Goal: Information Seeking & Learning: Stay updated

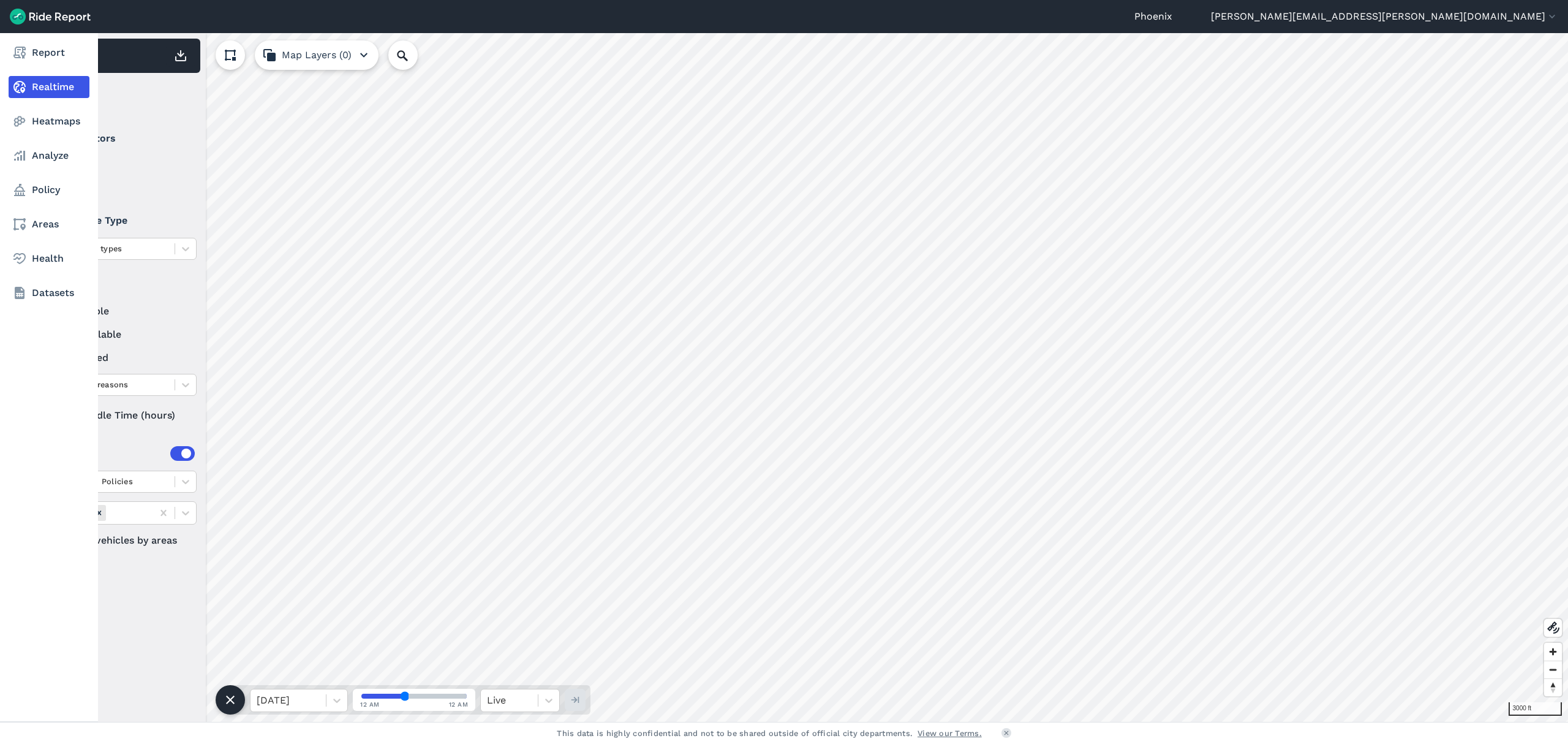
click at [48, 40] on nav "Report Realtime Heatmaps Analyze Policy Areas Health Datasets" at bounding box center [49, 173] width 98 height 279
click at [54, 57] on link "Report" at bounding box center [48, 52] width 81 height 22
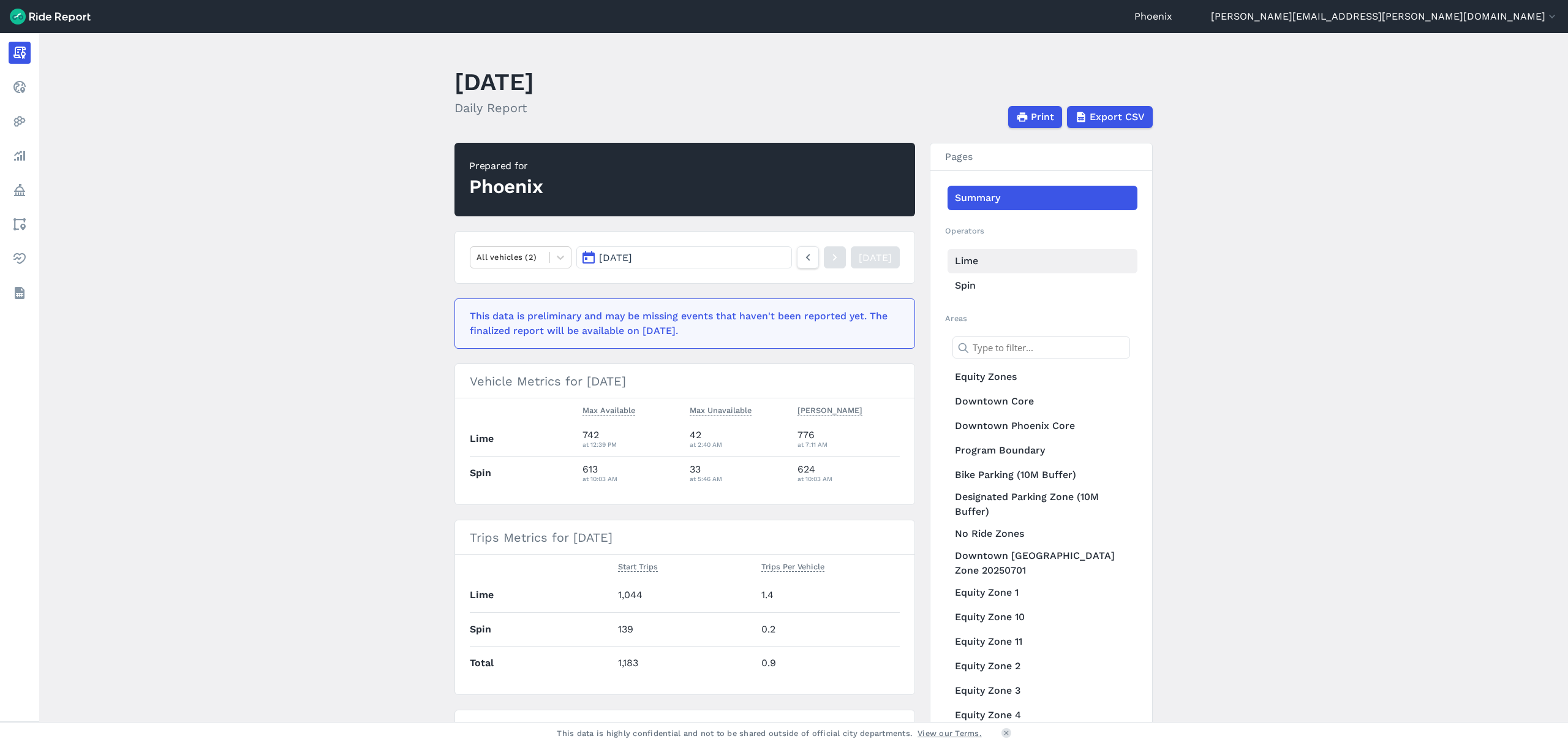
click at [949, 258] on link "Lime" at bounding box center [1043, 261] width 190 height 24
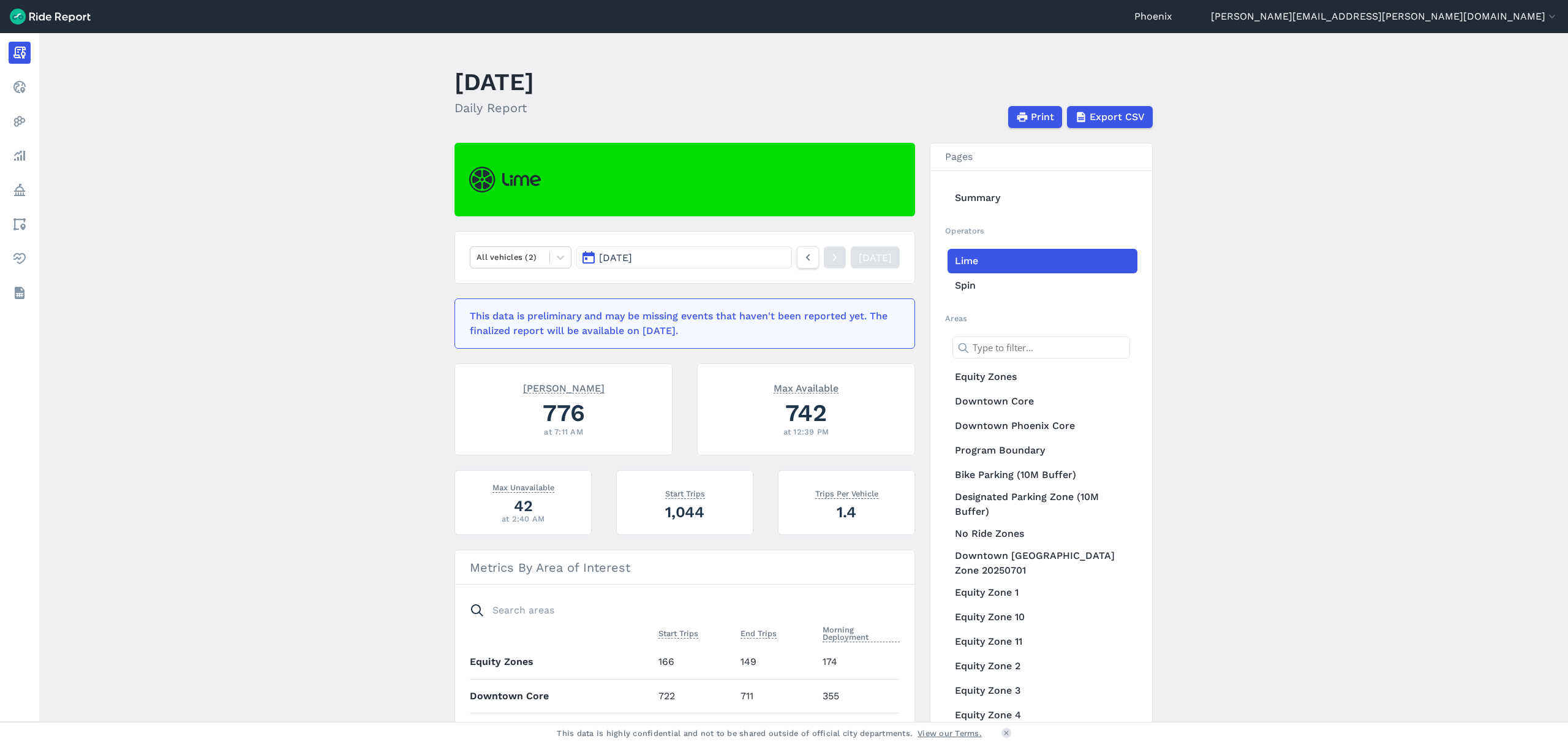
click at [632, 263] on span "[DATE]" at bounding box center [616, 258] width 33 height 11
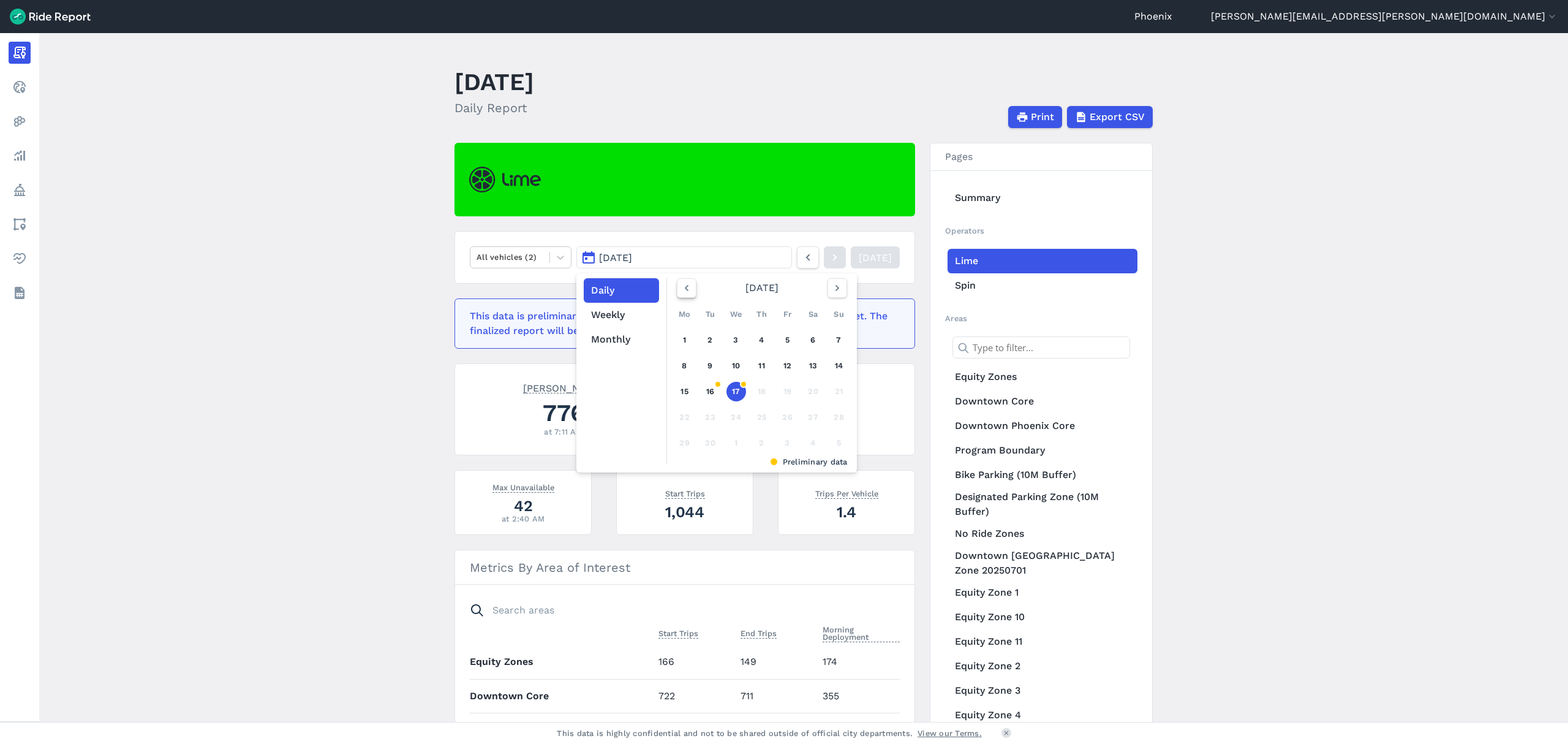
click at [692, 294] on button "button" at bounding box center [686, 288] width 20 height 20
click at [689, 444] on link "25" at bounding box center [685, 442] width 20 height 20
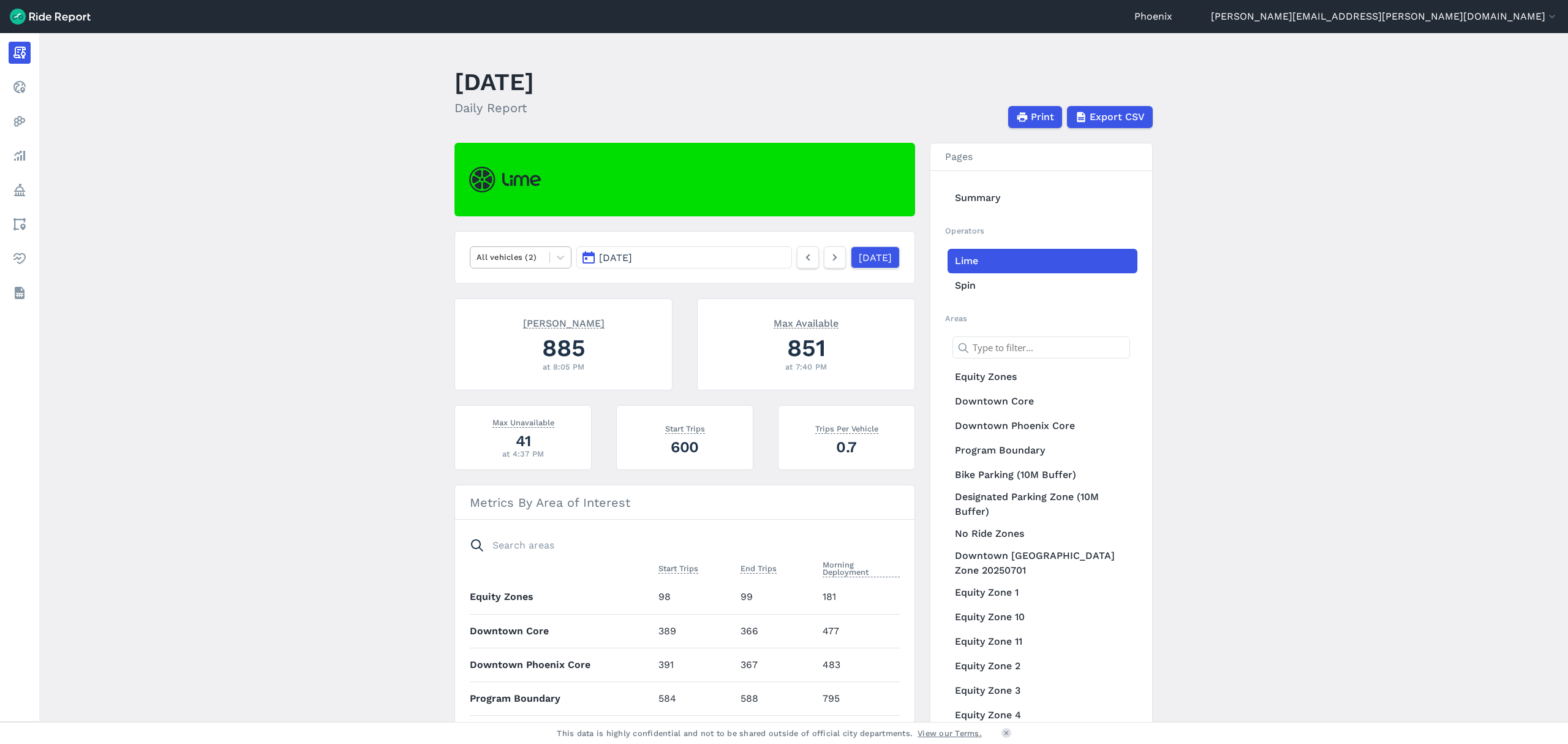
click at [530, 268] on div "All vehicles (2)" at bounding box center [521, 257] width 102 height 22
click at [534, 289] on div "E-Bikes" at bounding box center [521, 286] width 102 height 22
click at [559, 259] on icon at bounding box center [561, 258] width 8 height 4
click at [540, 287] on div "All vehicles (2)" at bounding box center [521, 286] width 102 height 22
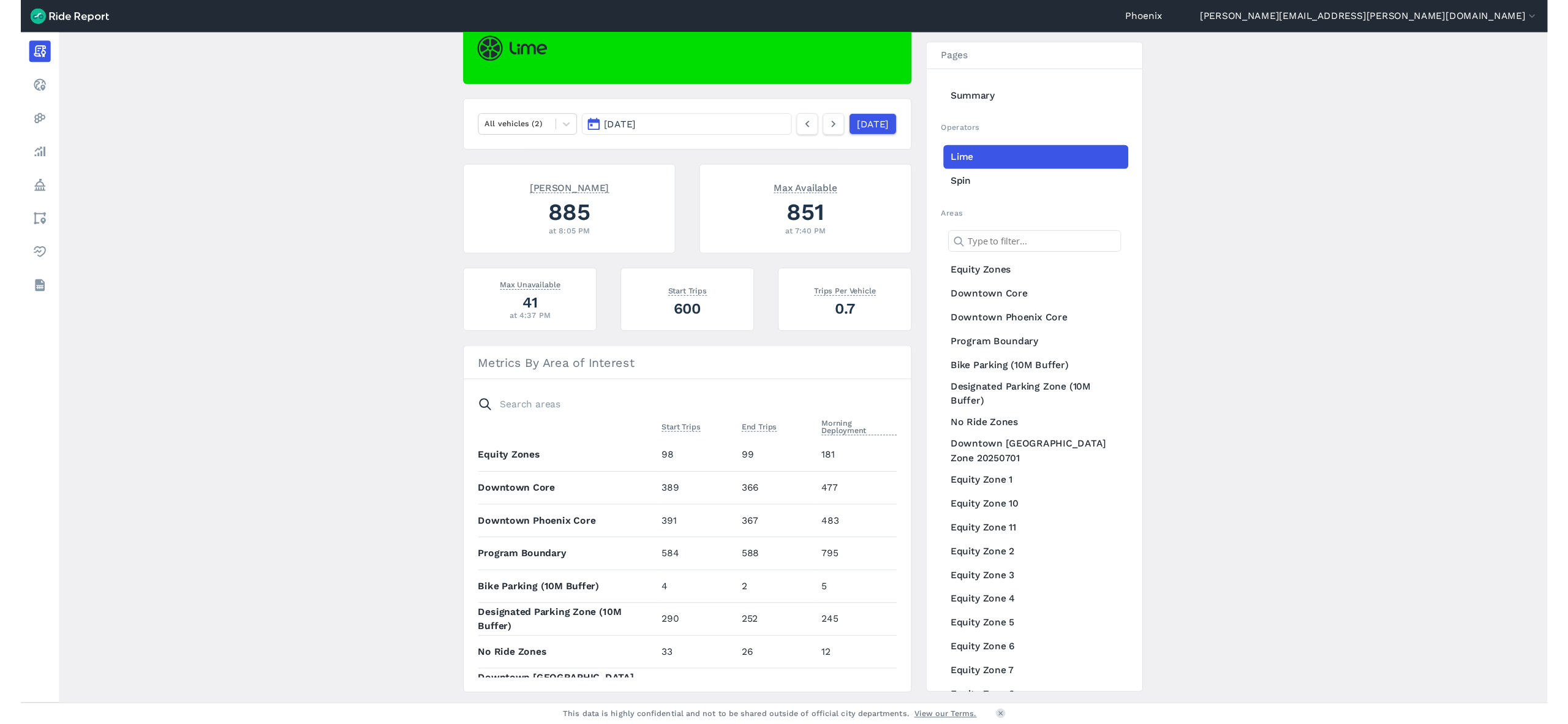
scroll to position [163, 0]
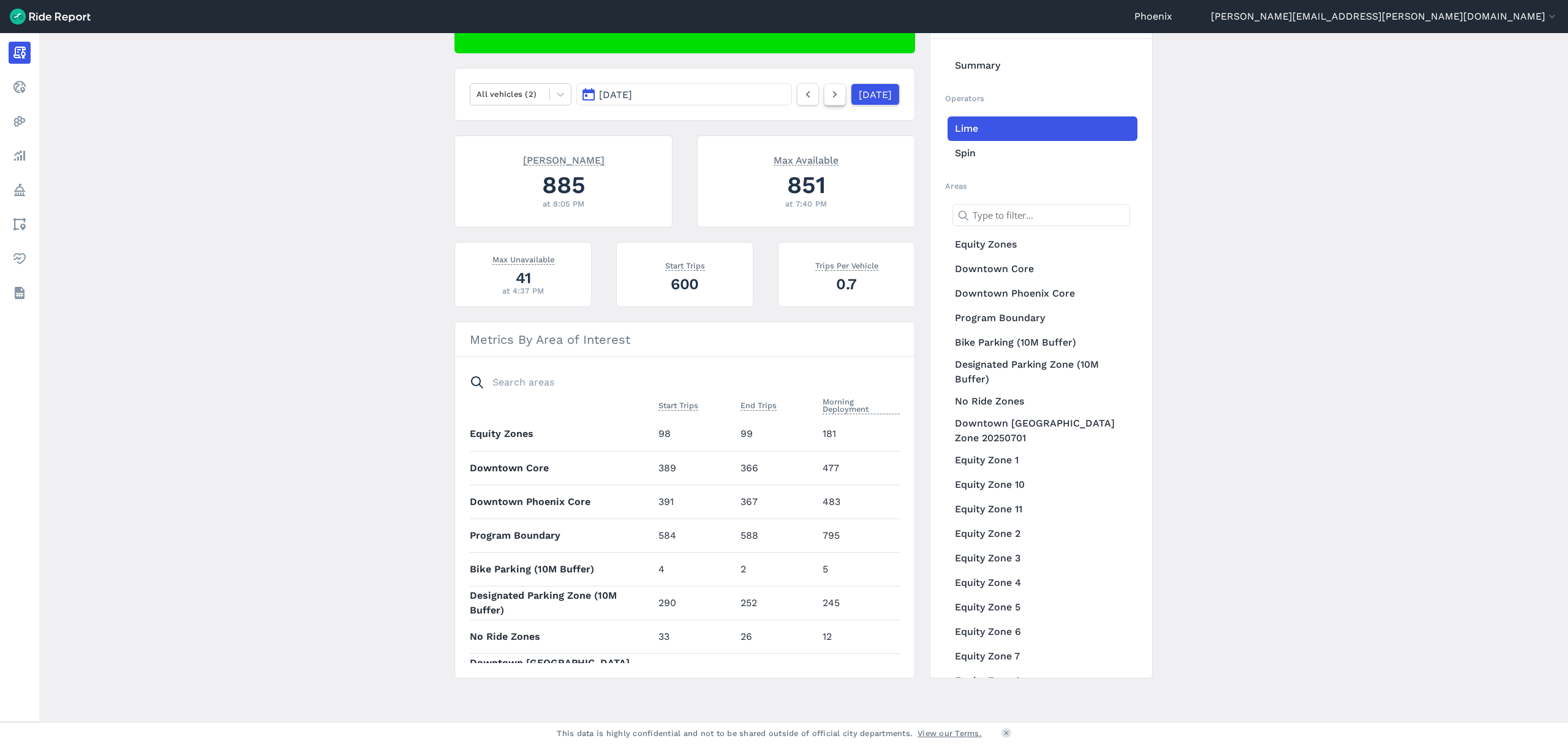
click at [828, 99] on icon at bounding box center [834, 94] width 13 height 15
click at [556, 98] on icon at bounding box center [560, 94] width 12 height 12
click at [508, 130] on div "E-Bikes" at bounding box center [521, 124] width 102 height 22
click at [828, 98] on icon at bounding box center [834, 94] width 13 height 15
click at [800, 98] on link at bounding box center [808, 94] width 22 height 22
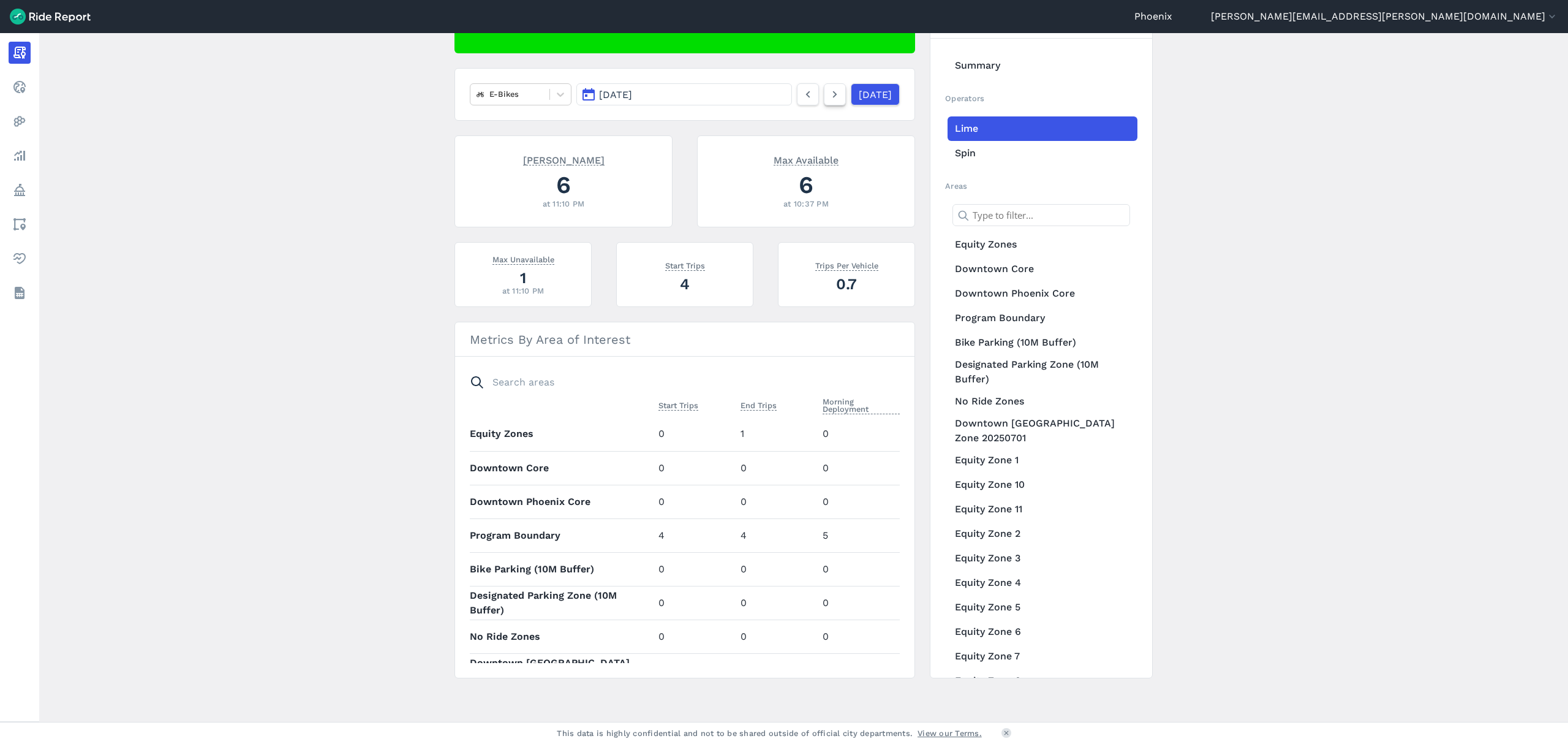
click at [828, 94] on icon at bounding box center [834, 94] width 13 height 15
click at [801, 89] on icon at bounding box center [808, 94] width 13 height 15
click at [828, 89] on icon at bounding box center [834, 94] width 13 height 15
click at [555, 93] on icon at bounding box center [560, 94] width 12 height 12
click at [537, 121] on div "All vehicles (2)" at bounding box center [521, 124] width 102 height 22
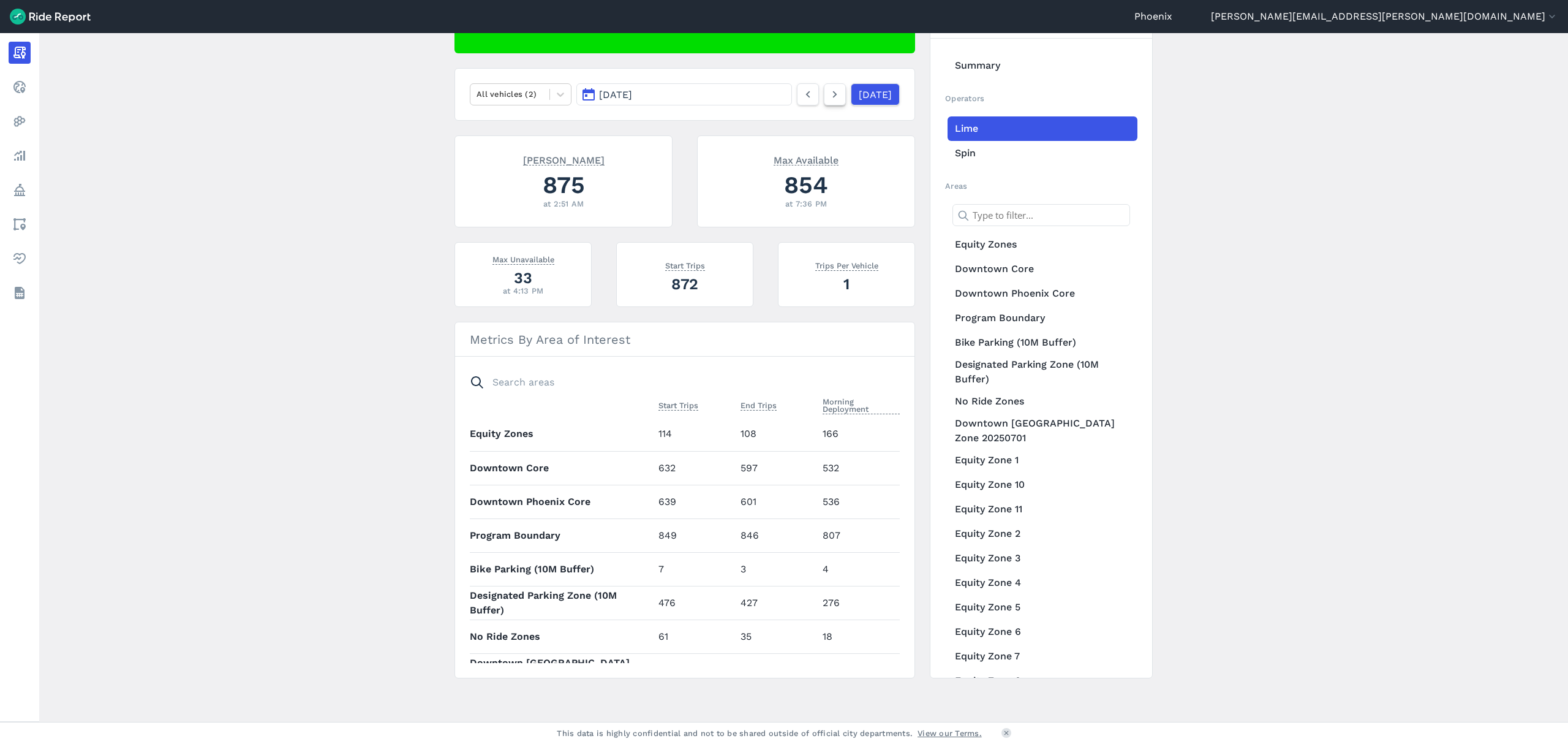
click at [828, 94] on icon at bounding box center [834, 94] width 13 height 15
click at [505, 94] on div at bounding box center [510, 94] width 67 height 14
click at [515, 128] on div "E-Bikes" at bounding box center [521, 124] width 102 height 22
click at [828, 88] on icon at bounding box center [834, 94] width 13 height 15
click at [552, 101] on div at bounding box center [560, 94] width 21 height 21
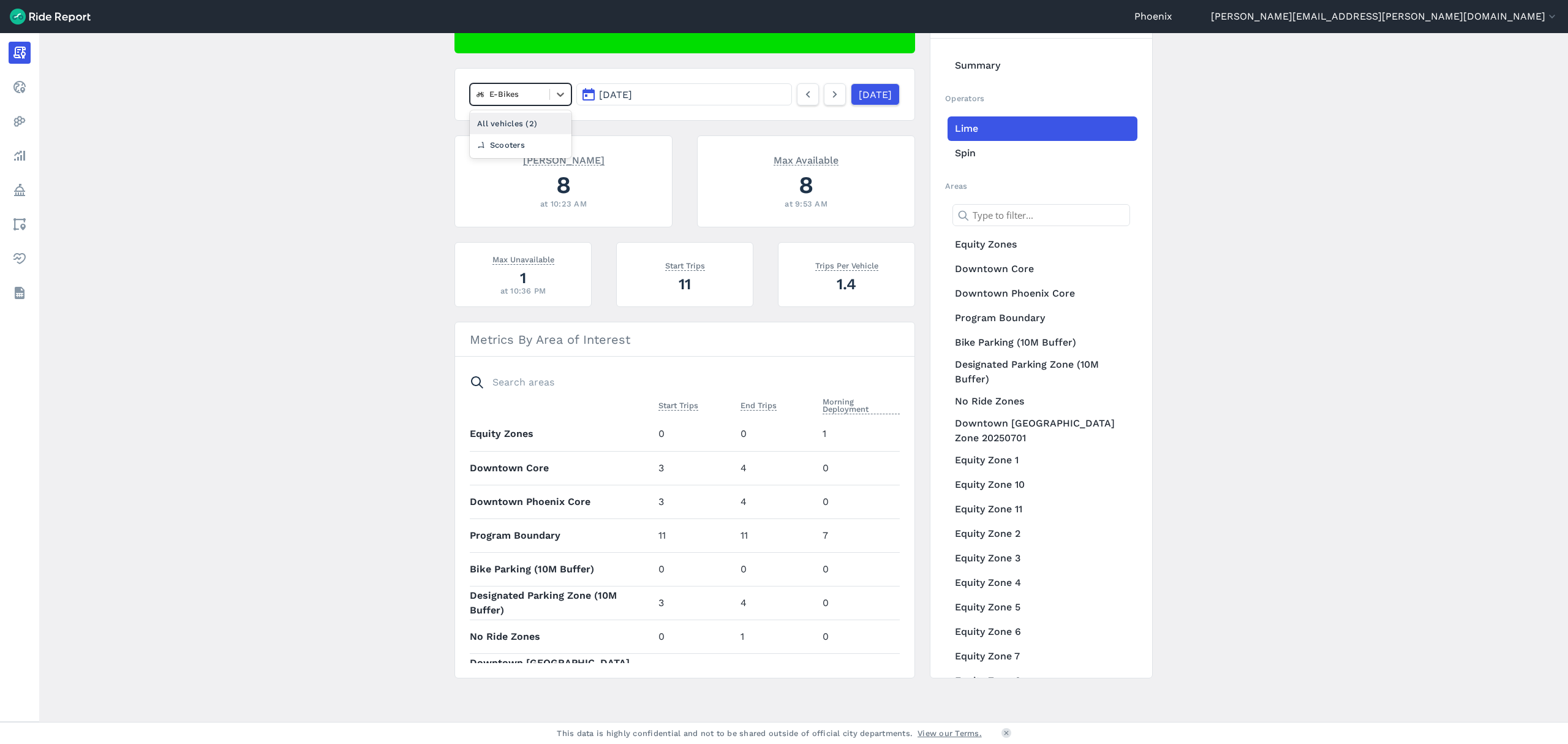
click at [523, 126] on div "All vehicles (2)" at bounding box center [521, 124] width 102 height 22
click at [828, 96] on icon at bounding box center [834, 94] width 13 height 15
click at [563, 97] on icon at bounding box center [560, 94] width 12 height 12
click at [540, 114] on div "E-Bikes" at bounding box center [521, 124] width 102 height 22
click at [558, 93] on icon at bounding box center [560, 94] width 12 height 12
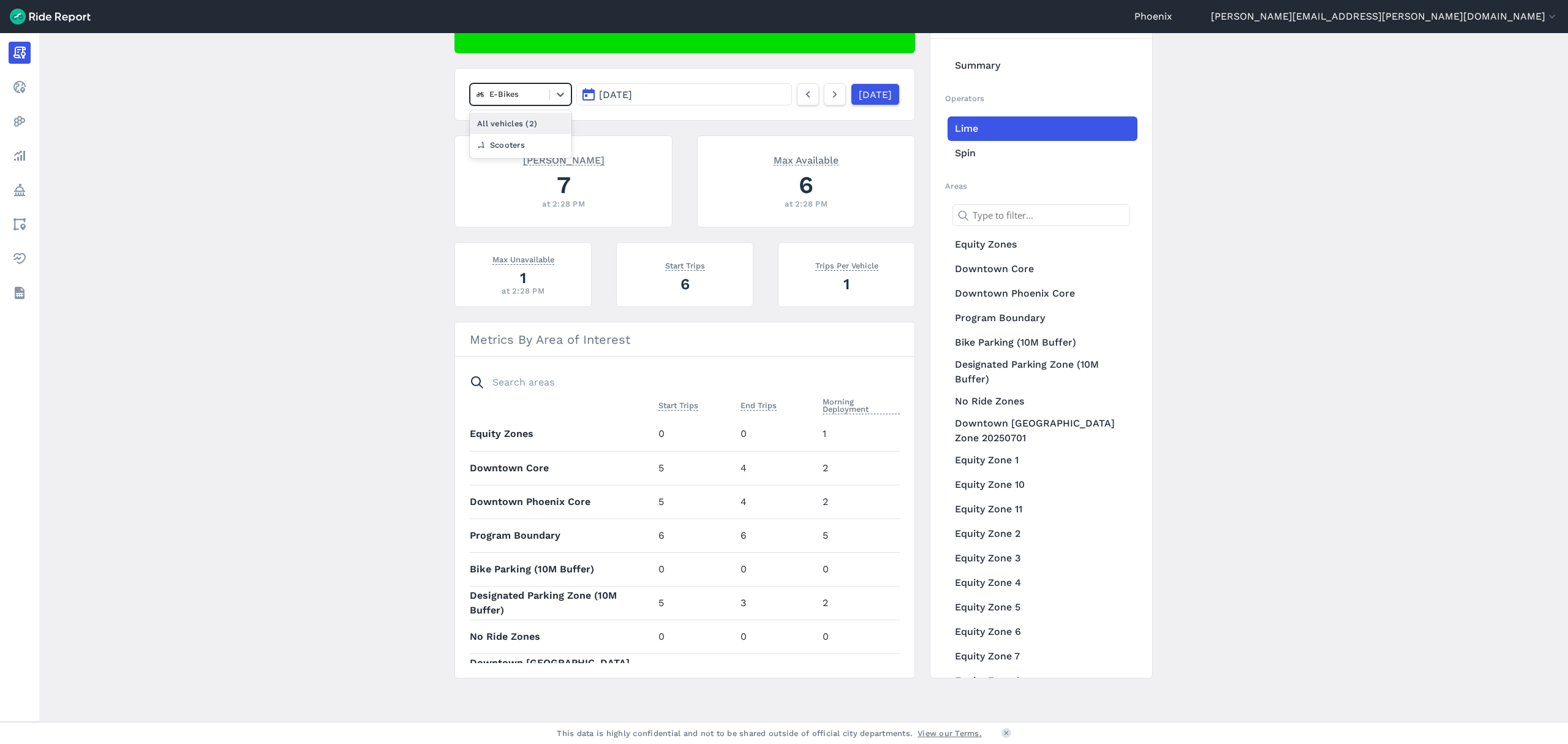
click at [512, 118] on div "All vehicles (2)" at bounding box center [521, 124] width 102 height 22
click at [801, 101] on icon at bounding box center [808, 94] width 13 height 15
click at [828, 96] on icon at bounding box center [834, 94] width 13 height 15
click at [556, 99] on icon at bounding box center [560, 94] width 12 height 12
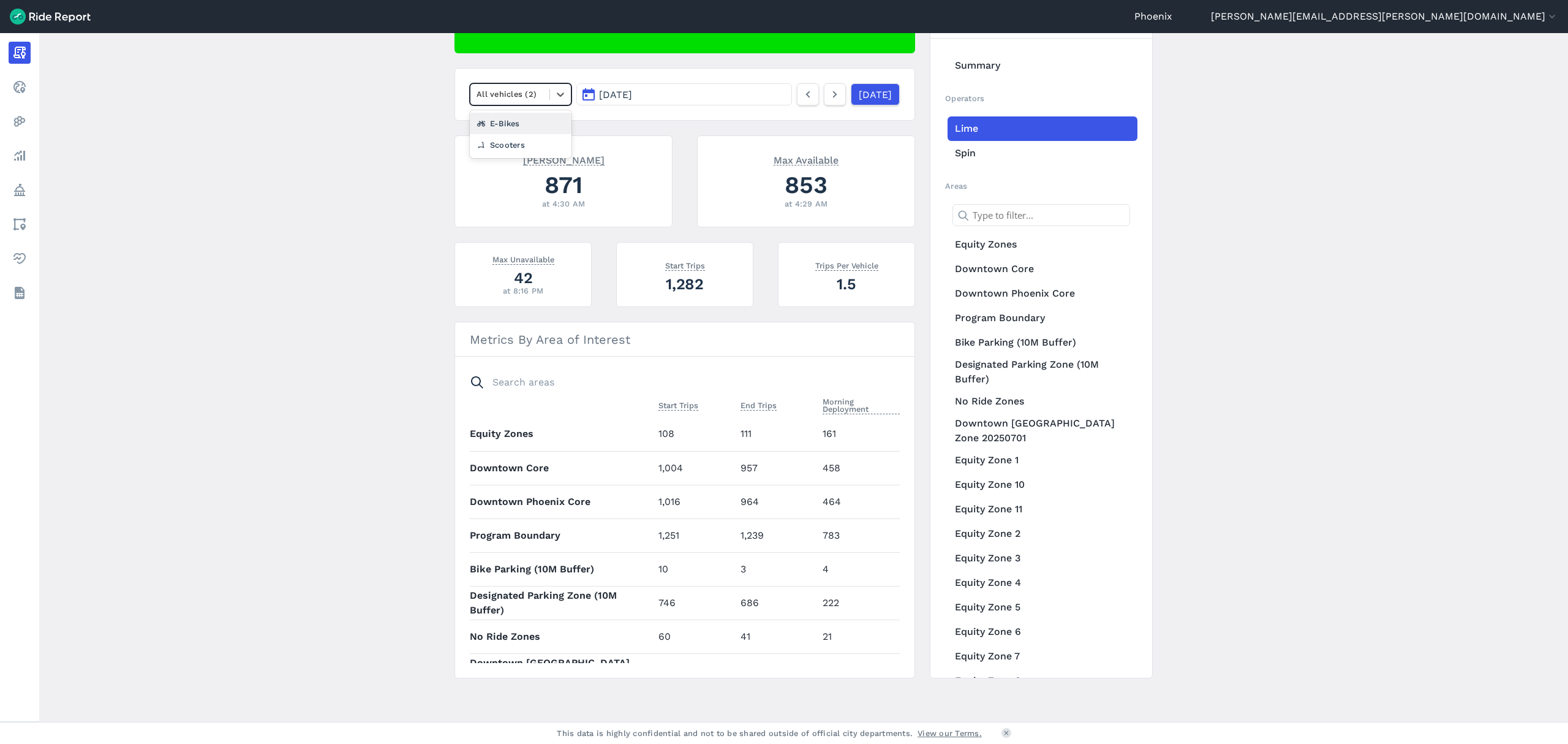
click at [525, 130] on div "E-Bikes" at bounding box center [521, 124] width 102 height 22
click at [828, 98] on icon at bounding box center [834, 94] width 13 height 15
click at [526, 103] on div "E-Bikes" at bounding box center [510, 94] width 79 height 19
click at [526, 126] on div "All vehicles (2)" at bounding box center [521, 124] width 102 height 22
click at [828, 99] on icon at bounding box center [834, 94] width 13 height 15
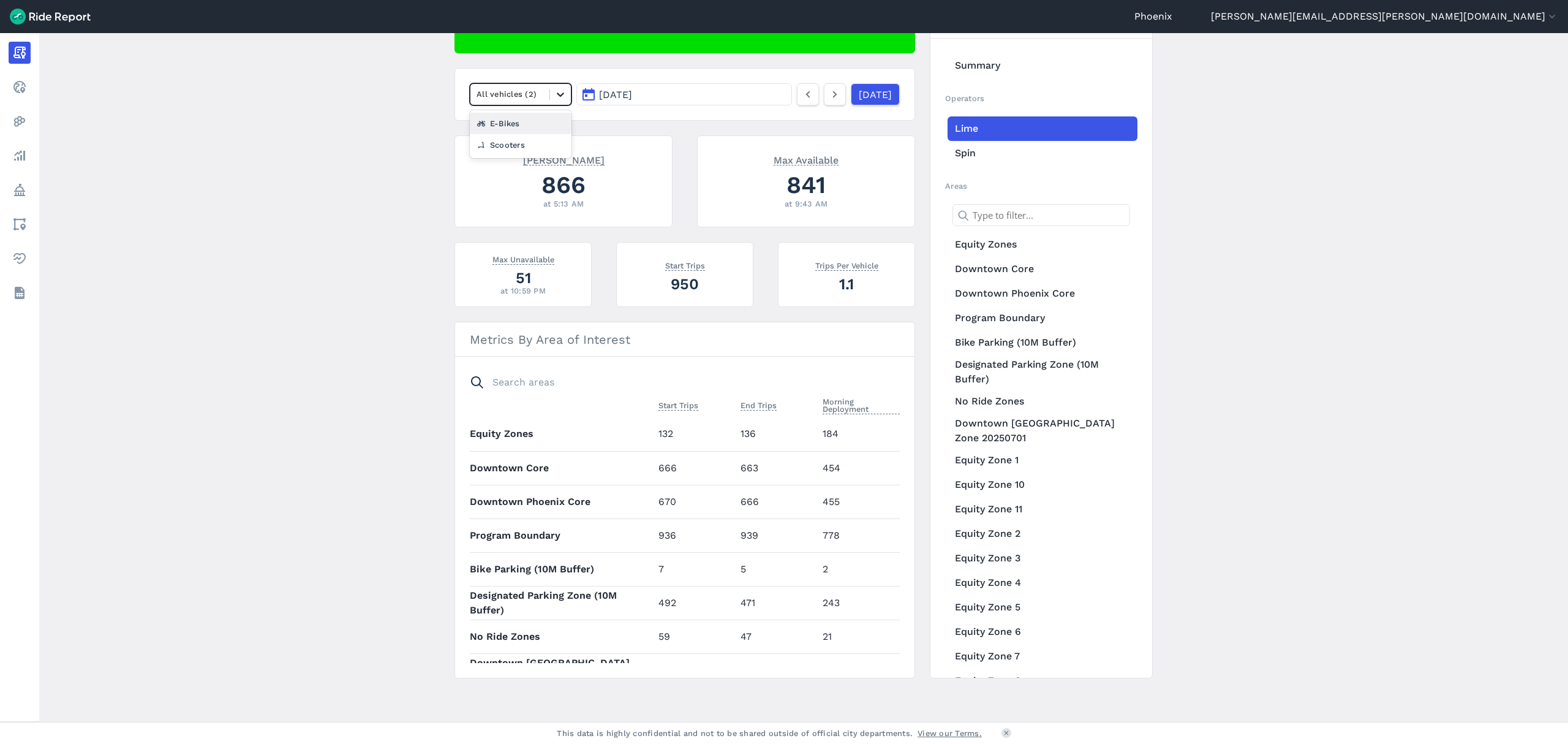
click at [555, 94] on icon at bounding box center [560, 94] width 12 height 12
click at [517, 129] on div "E-Bikes" at bounding box center [521, 124] width 102 height 22
click at [828, 96] on icon at bounding box center [834, 94] width 13 height 15
click at [485, 97] on div at bounding box center [510, 94] width 67 height 14
click at [501, 129] on div "All vehicles (2)" at bounding box center [521, 124] width 102 height 22
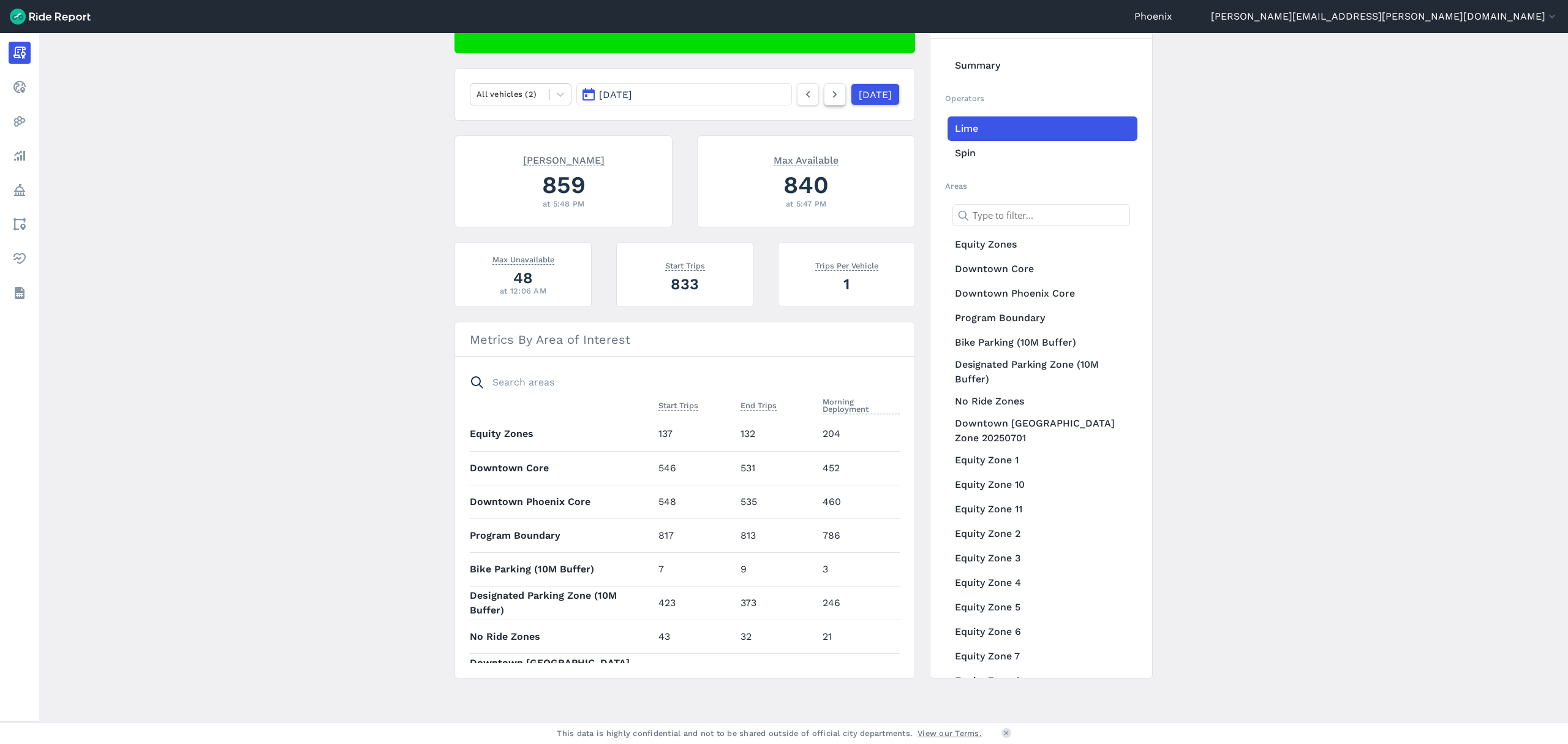
click at [828, 99] on icon at bounding box center [834, 94] width 13 height 15
click at [534, 96] on div at bounding box center [510, 94] width 67 height 14
click at [534, 126] on div "E-Bikes" at bounding box center [521, 124] width 102 height 22
click at [828, 99] on icon at bounding box center [834, 94] width 13 height 15
click at [512, 99] on div at bounding box center [510, 94] width 67 height 14
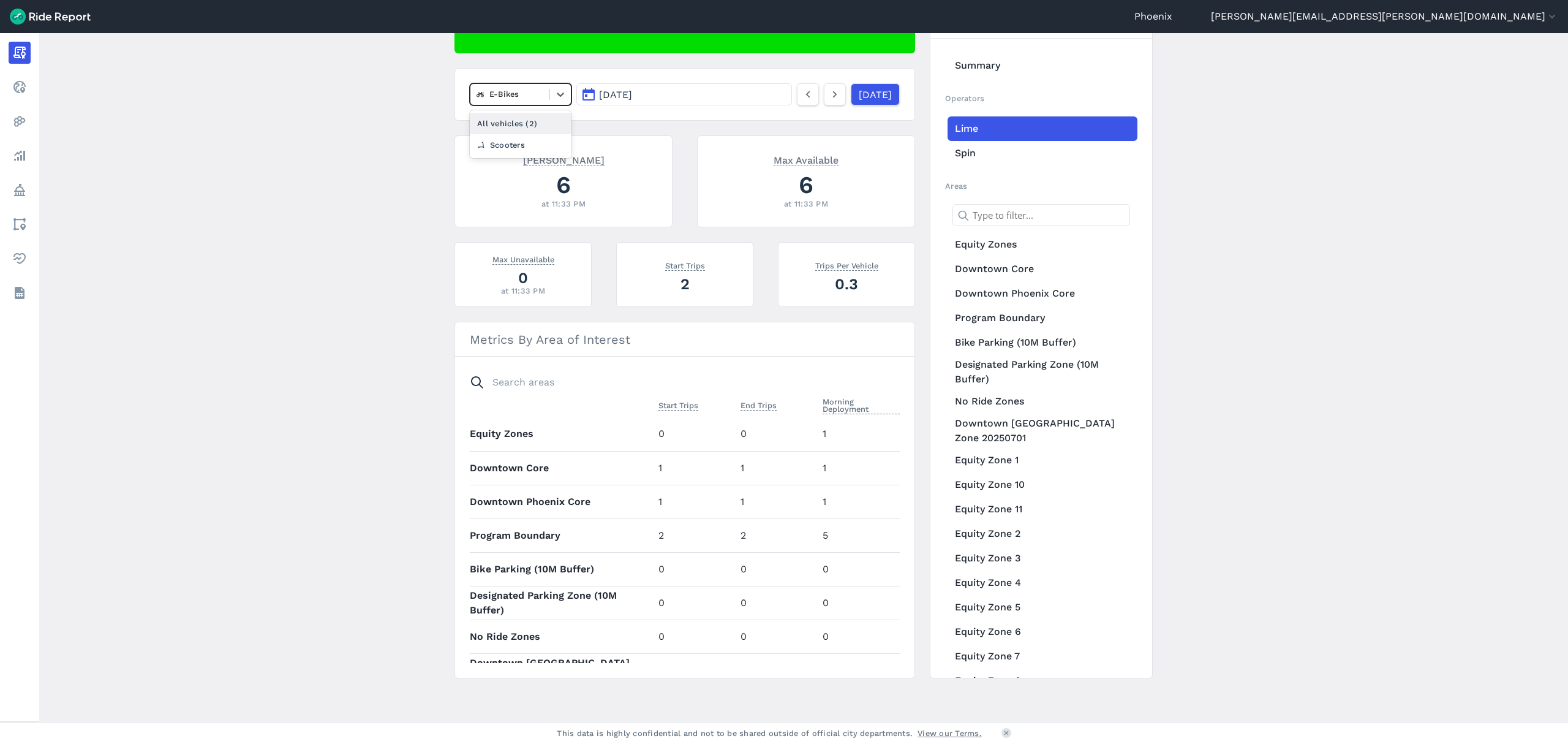
click at [525, 126] on div "All vehicles (2)" at bounding box center [521, 124] width 102 height 22
click at [828, 101] on icon at bounding box center [834, 94] width 13 height 15
click at [547, 99] on div "All vehicles (2)" at bounding box center [510, 94] width 79 height 19
click at [532, 122] on div "E-Bikes" at bounding box center [521, 124] width 102 height 22
click at [828, 99] on icon at bounding box center [834, 94] width 13 height 15
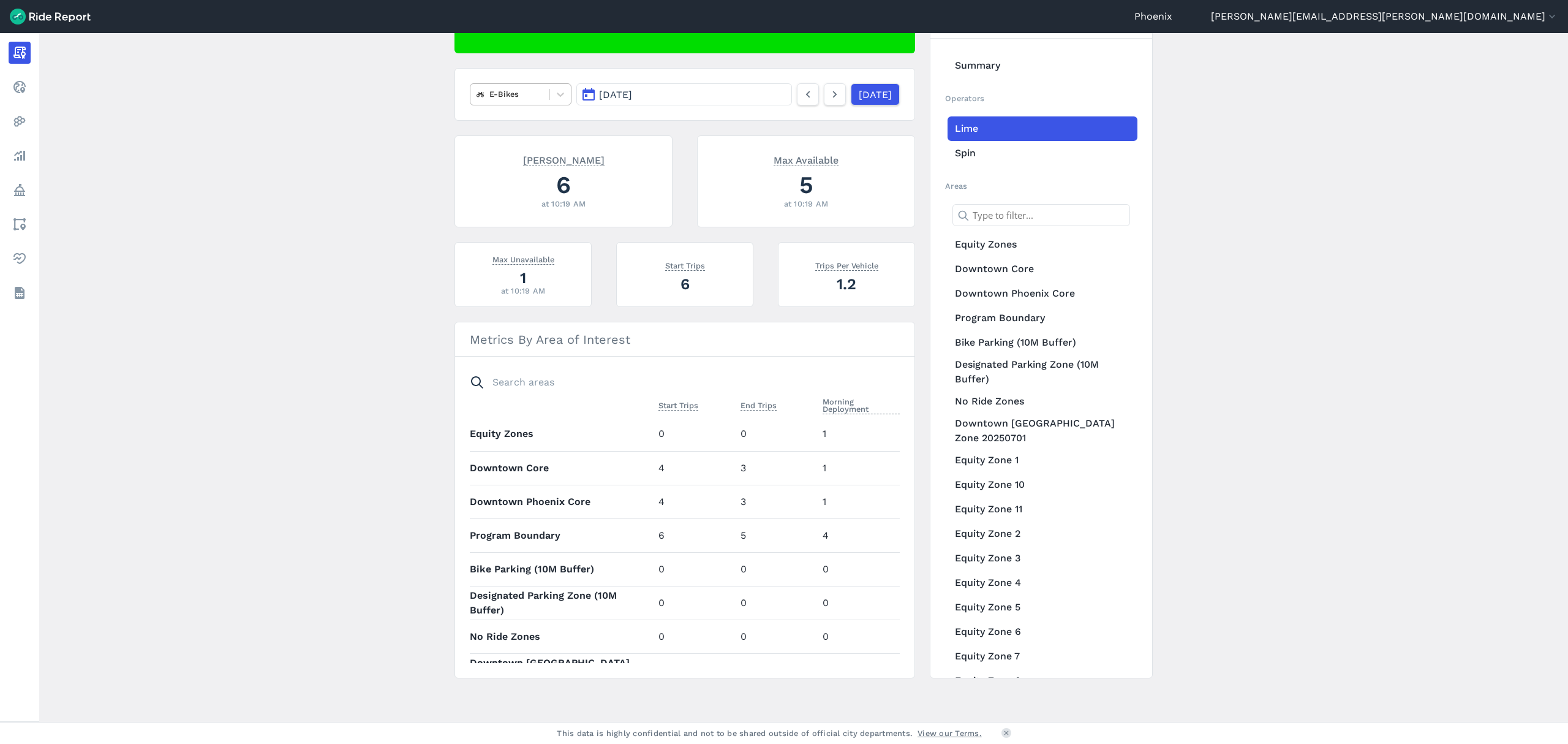
click at [537, 103] on div "E-Bikes" at bounding box center [510, 94] width 79 height 19
click at [541, 119] on div "All vehicles (2)" at bounding box center [521, 124] width 102 height 22
click at [828, 92] on icon at bounding box center [834, 94] width 13 height 15
click at [477, 94] on input "text" at bounding box center [478, 94] width 3 height 11
click at [498, 119] on div "E-Bikes" at bounding box center [521, 124] width 102 height 22
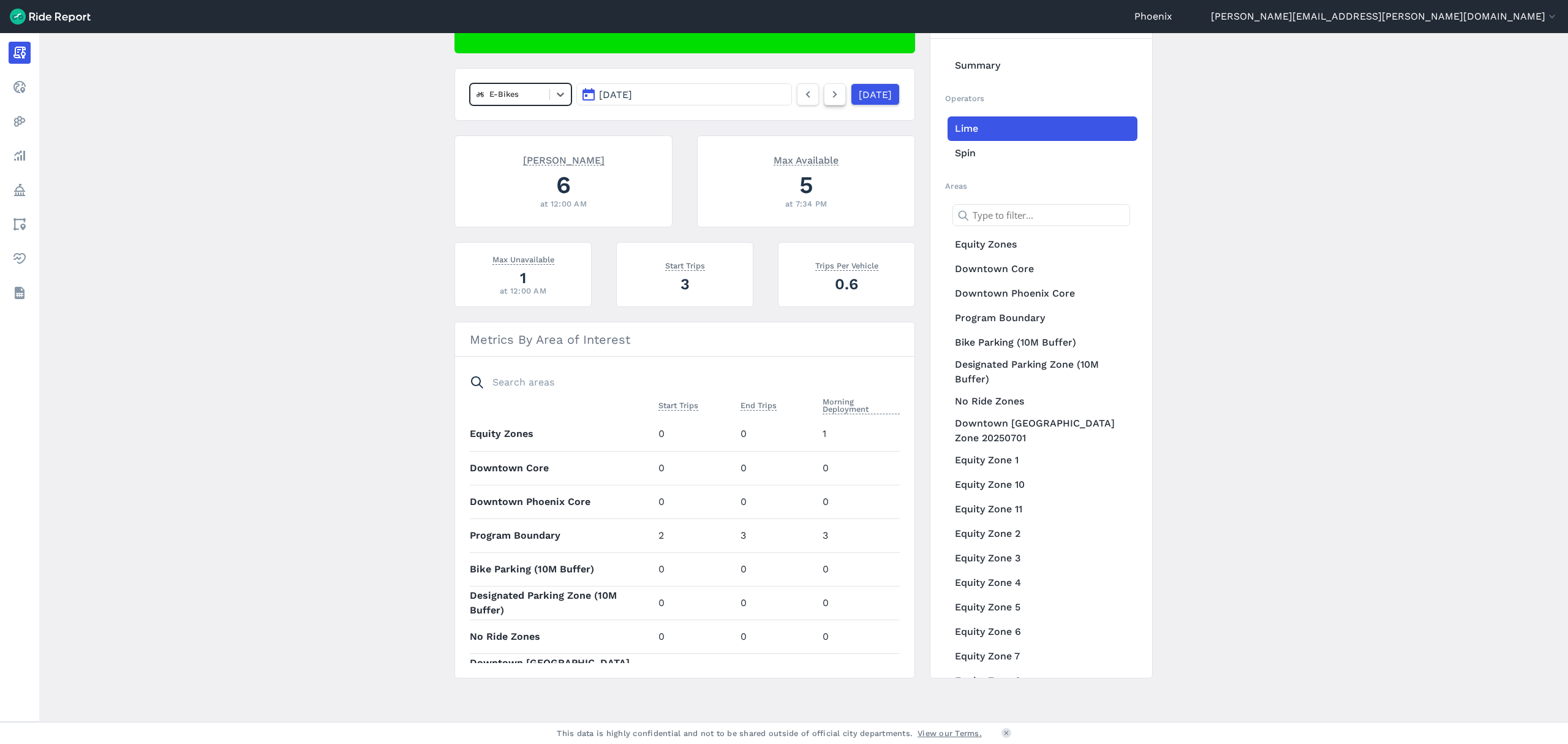
click at [828, 101] on icon at bounding box center [834, 94] width 13 height 15
click at [547, 102] on div "E-Bikes" at bounding box center [510, 94] width 79 height 19
click at [537, 131] on div "All vehicles (2)" at bounding box center [521, 124] width 102 height 22
click at [828, 87] on icon at bounding box center [834, 94] width 13 height 15
